Goal: Use online tool/utility: Utilize a website feature to perform a specific function

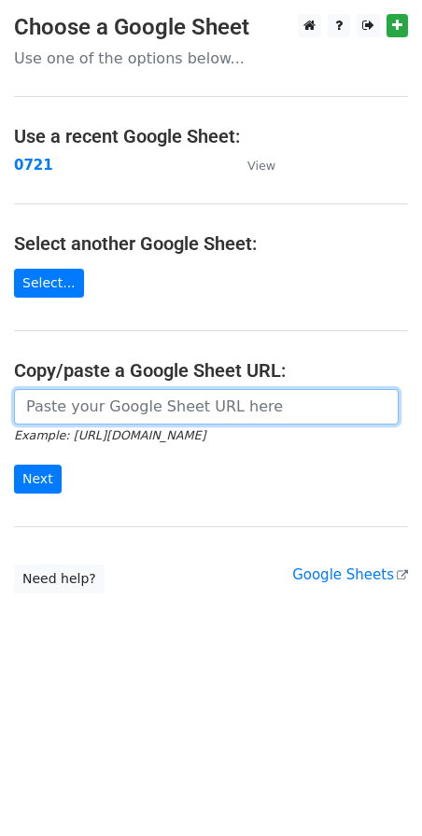
click at [114, 408] on input "url" at bounding box center [206, 406] width 385 height 35
click at [237, 414] on input "url" at bounding box center [206, 406] width 385 height 35
paste input "https://docs.google.com/spreadsheets/d/1-ADdVqW1NRv-pb3UZfyogrP3qSoTXWjd09Rn3i9…"
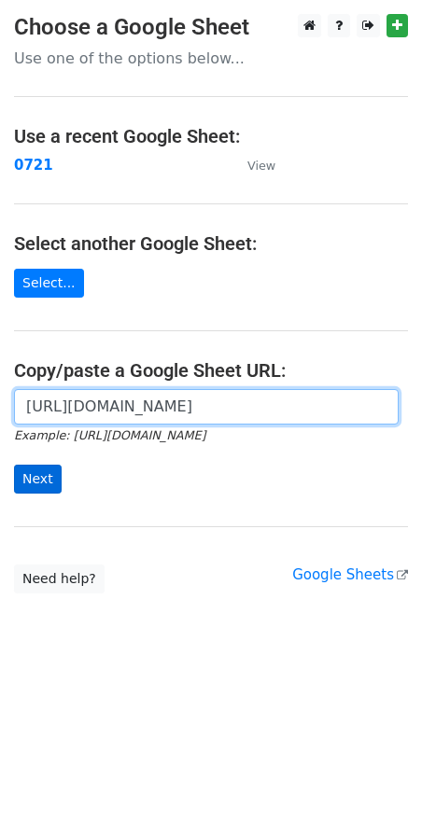
type input "https://docs.google.com/spreadsheets/d/1-ADdVqW1NRv-pb3UZfyogrP3qSoTXWjd09Rn3i9…"
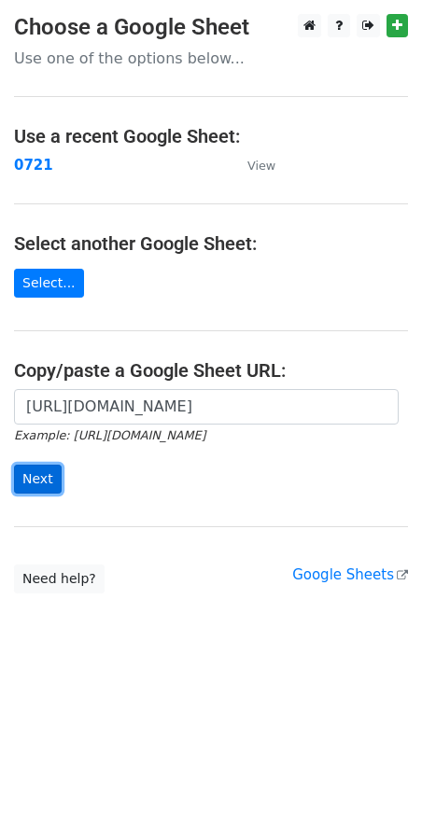
click at [41, 476] on input "Next" at bounding box center [38, 479] width 48 height 29
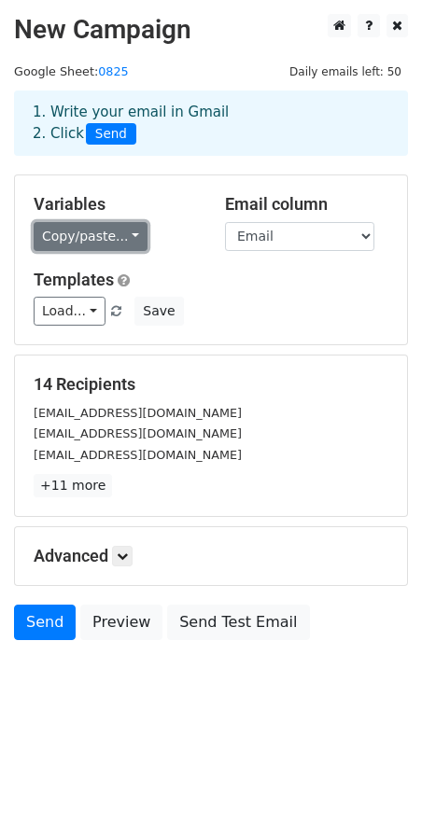
click at [120, 225] on link "Copy/paste..." at bounding box center [91, 236] width 114 height 29
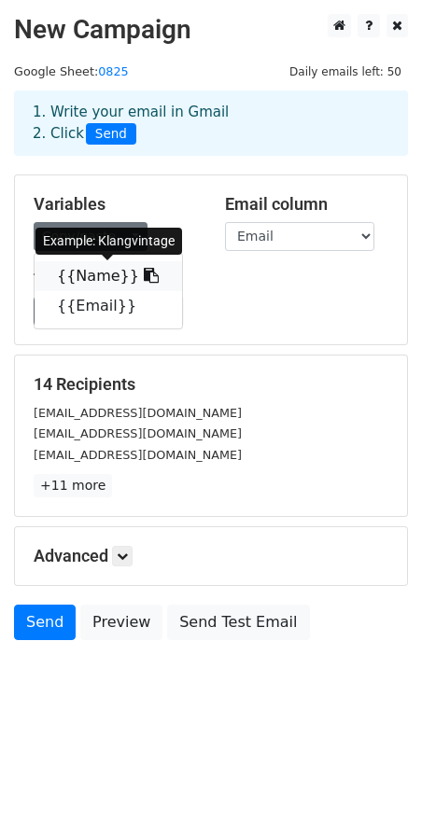
click at [144, 275] on icon at bounding box center [151, 275] width 15 height 15
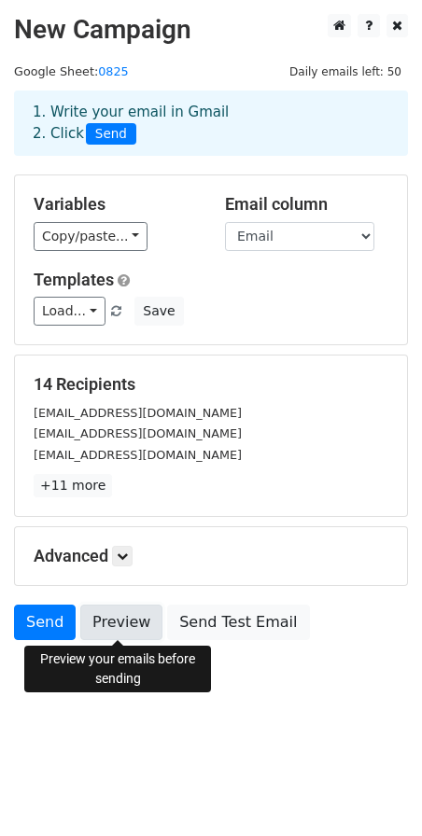
click at [138, 616] on link "Preview" at bounding box center [121, 622] width 82 height 35
